Goal: Check status: Check status

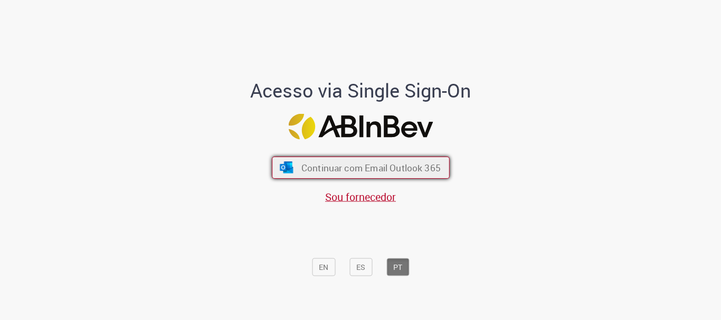
click at [389, 162] on span "Continuar com Email Outlook 365" at bounding box center [370, 168] width 139 height 12
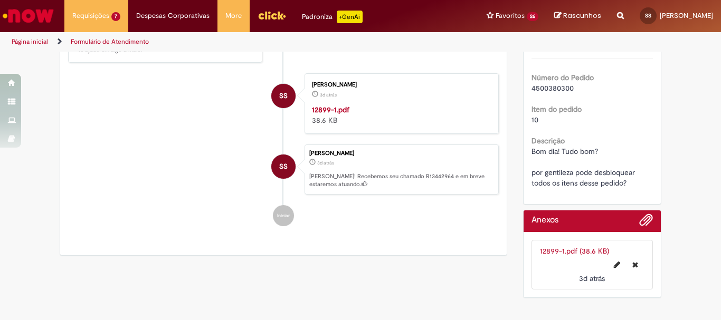
scroll to position [187, 0]
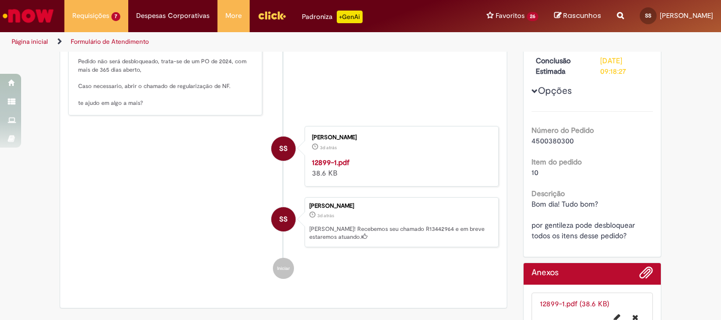
click at [565, 142] on span "4500380300" at bounding box center [552, 140] width 42 height 9
copy span "4500380300"
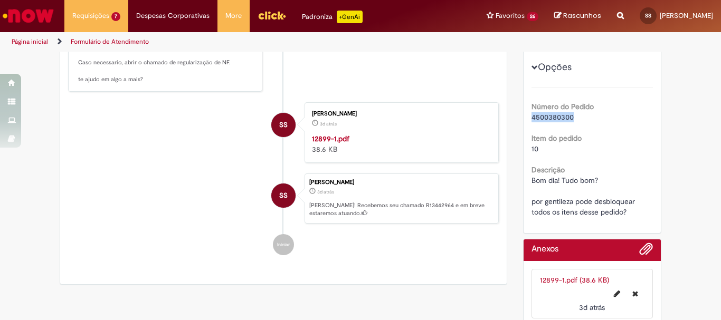
scroll to position [0, 0]
